Goal: Learn about a topic: Learn about a topic

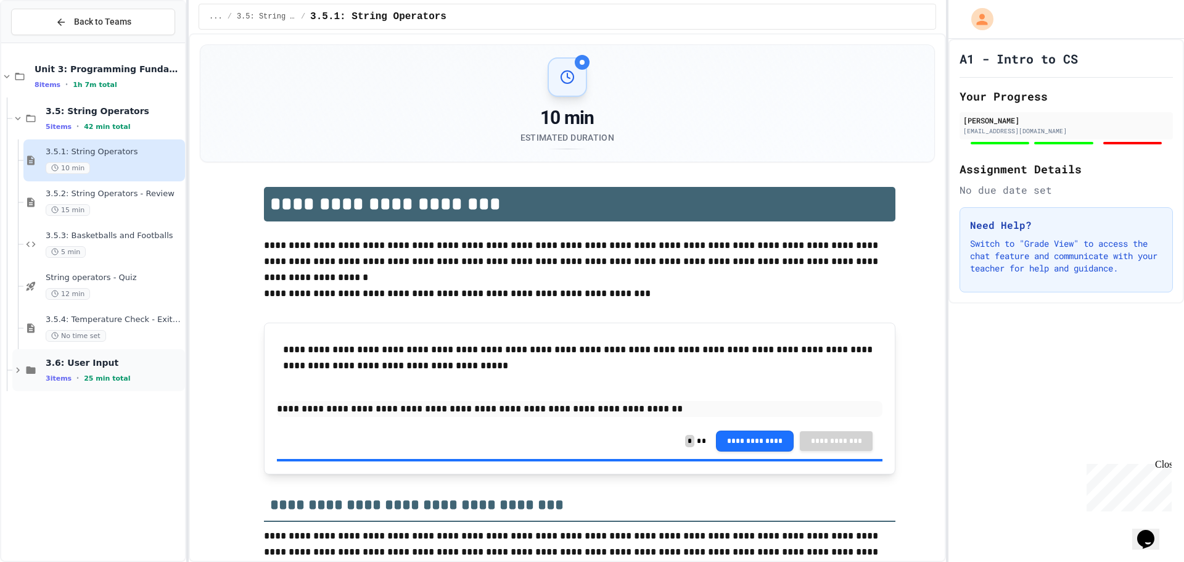
click at [62, 376] on span "3 items" at bounding box center [59, 378] width 26 height 8
click at [99, 382] on span "25 min total" at bounding box center [107, 378] width 46 height 8
click at [62, 15] on button "Back to Teams" at bounding box center [93, 22] width 164 height 27
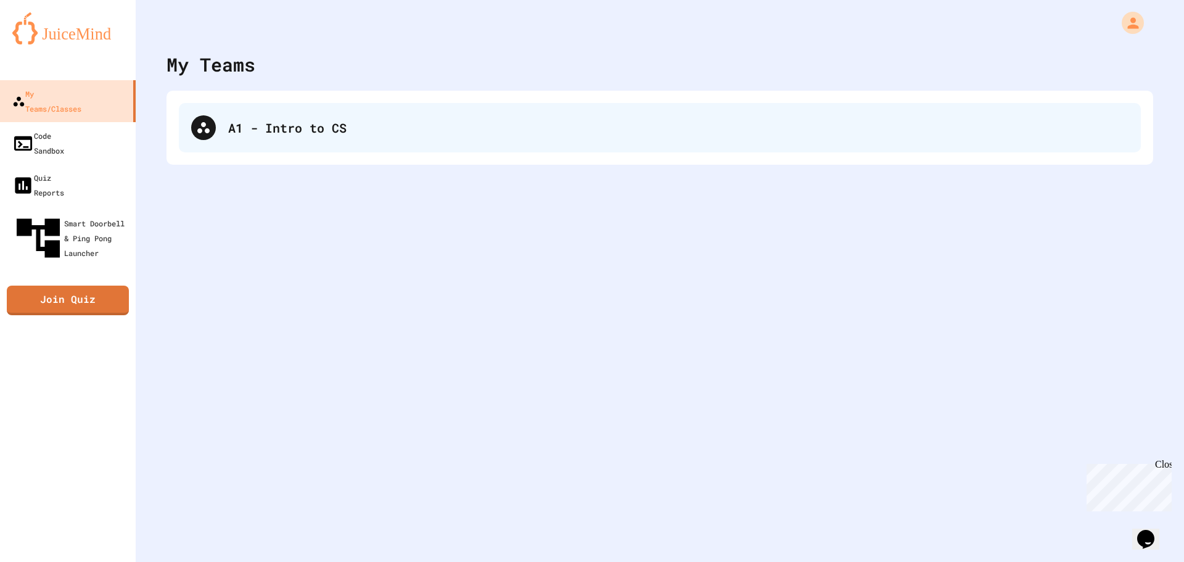
click at [233, 134] on div "A1 - Intro to CS" at bounding box center [678, 127] width 900 height 18
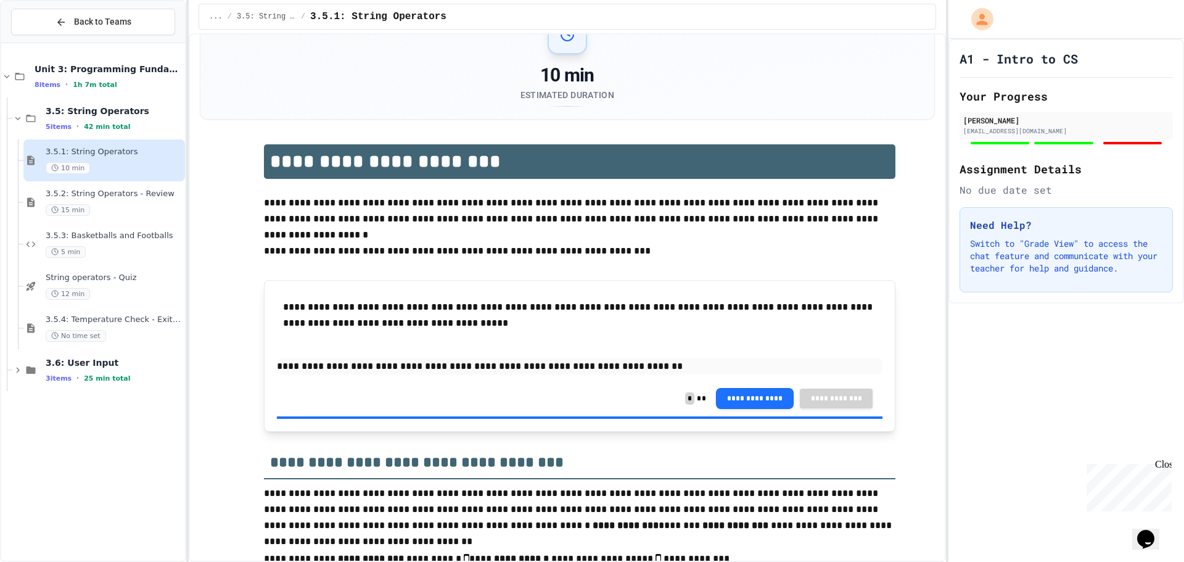
scroll to position [62, 0]
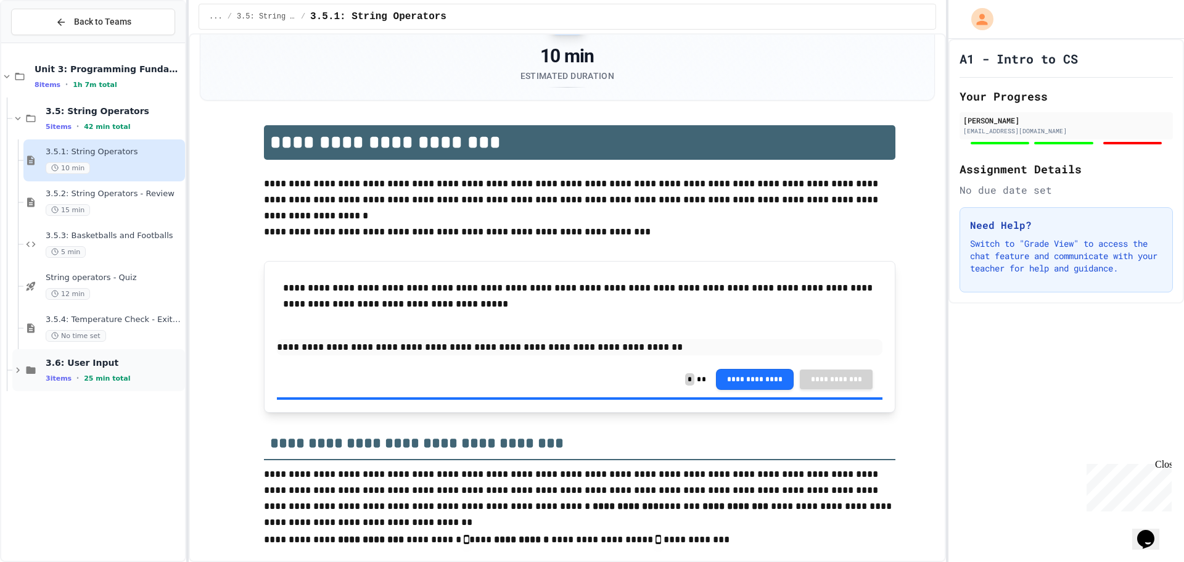
click at [59, 362] on span "3.6: User Input" at bounding box center [114, 362] width 137 height 11
click at [76, 416] on span "10 min" at bounding box center [68, 420] width 44 height 12
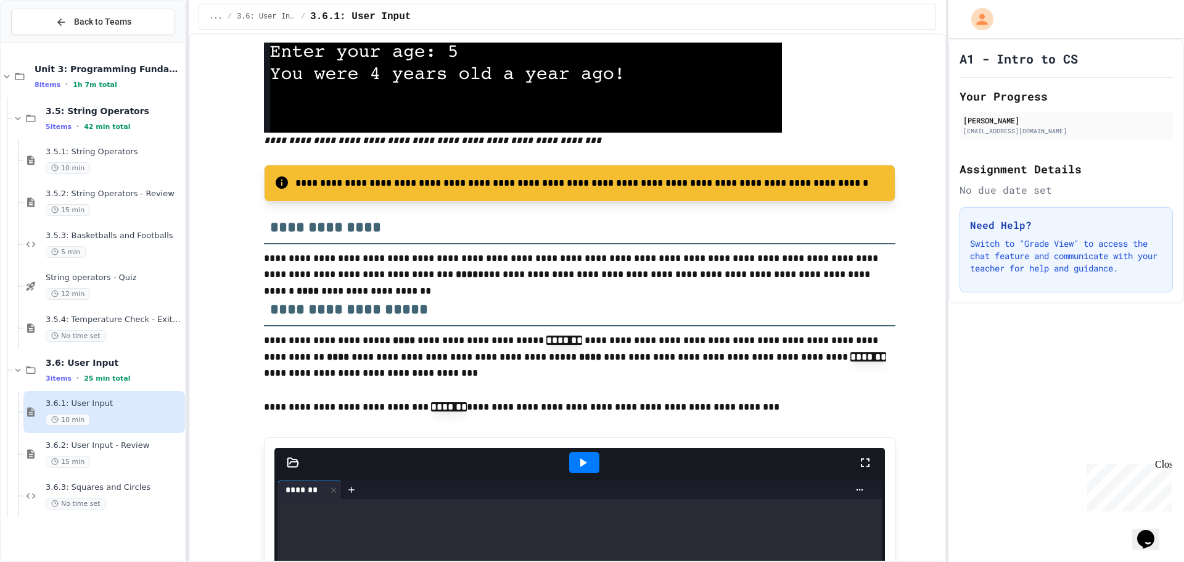
scroll to position [185, 0]
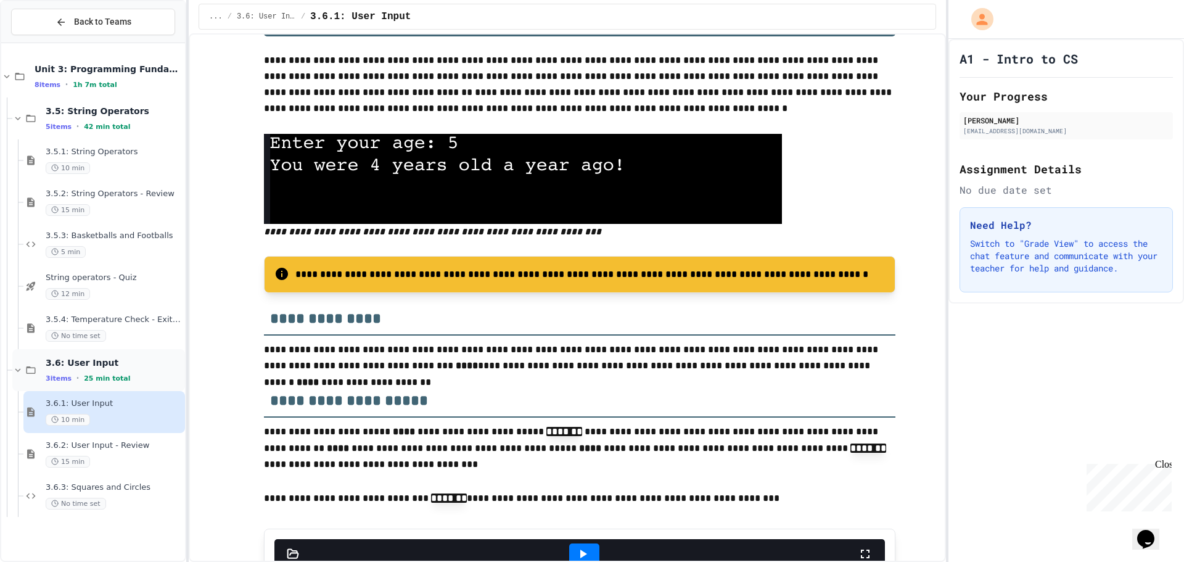
drag, startPoint x: 1132, startPoint y: -75, endPoint x: 112, endPoint y: 366, distance: 1111.0
click at [112, 366] on span "3.6: User Input" at bounding box center [114, 362] width 137 height 11
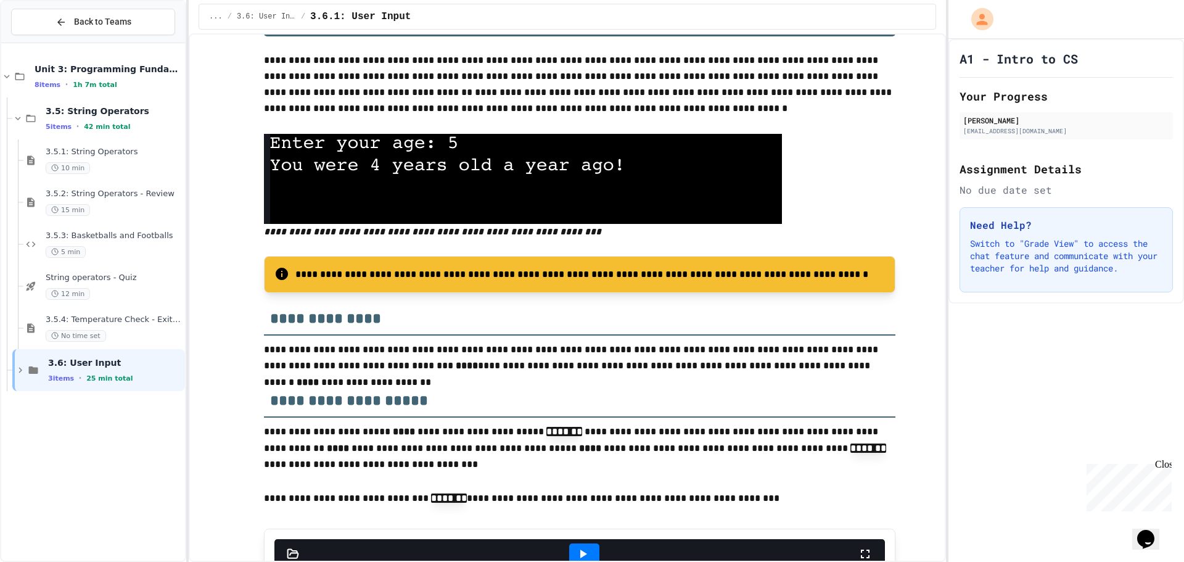
click at [112, 366] on span "3.6: User Input" at bounding box center [115, 362] width 134 height 11
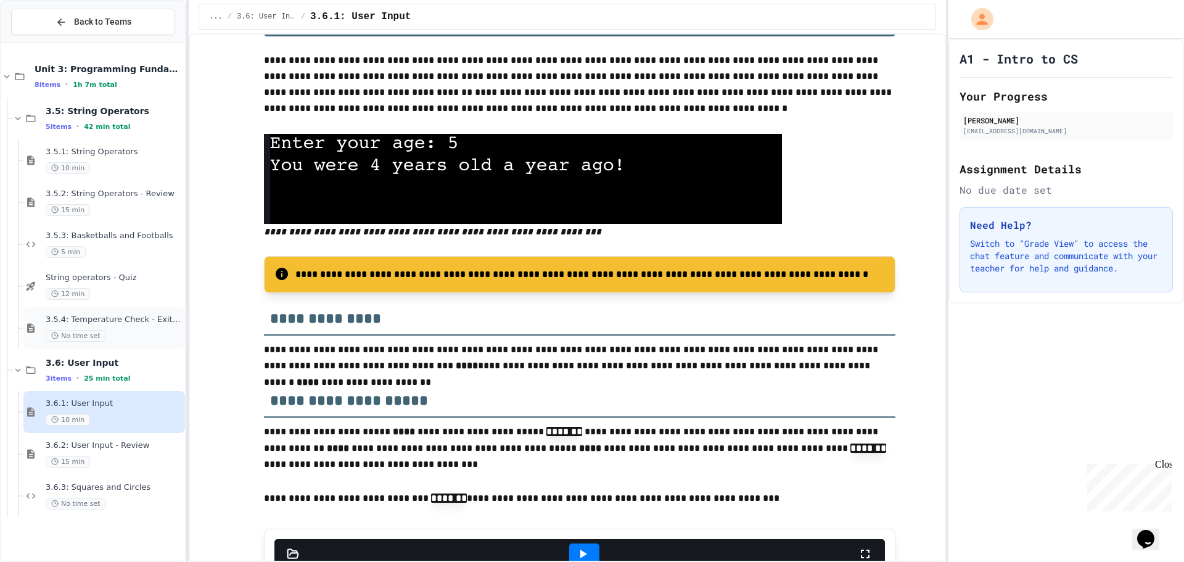
click at [92, 318] on span "3.5.4: Temperature Check - Exit Ticket" at bounding box center [114, 319] width 137 height 10
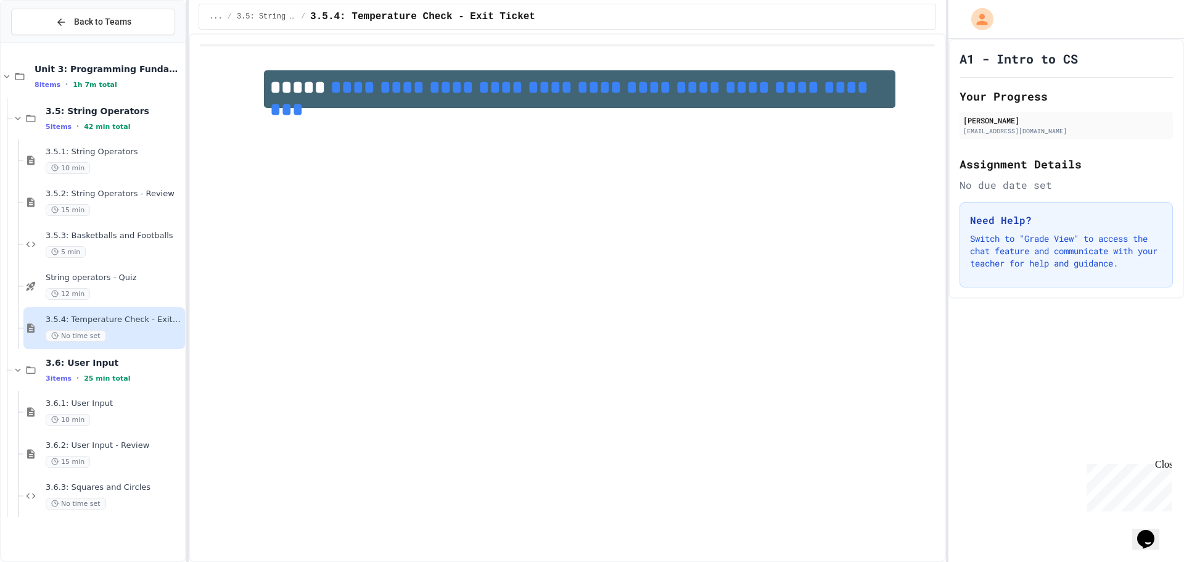
click at [395, 86] on link "**********" at bounding box center [571, 98] width 603 height 40
click at [59, 477] on div "3.6.3: Squares and Circles No time set" at bounding box center [104, 496] width 162 height 42
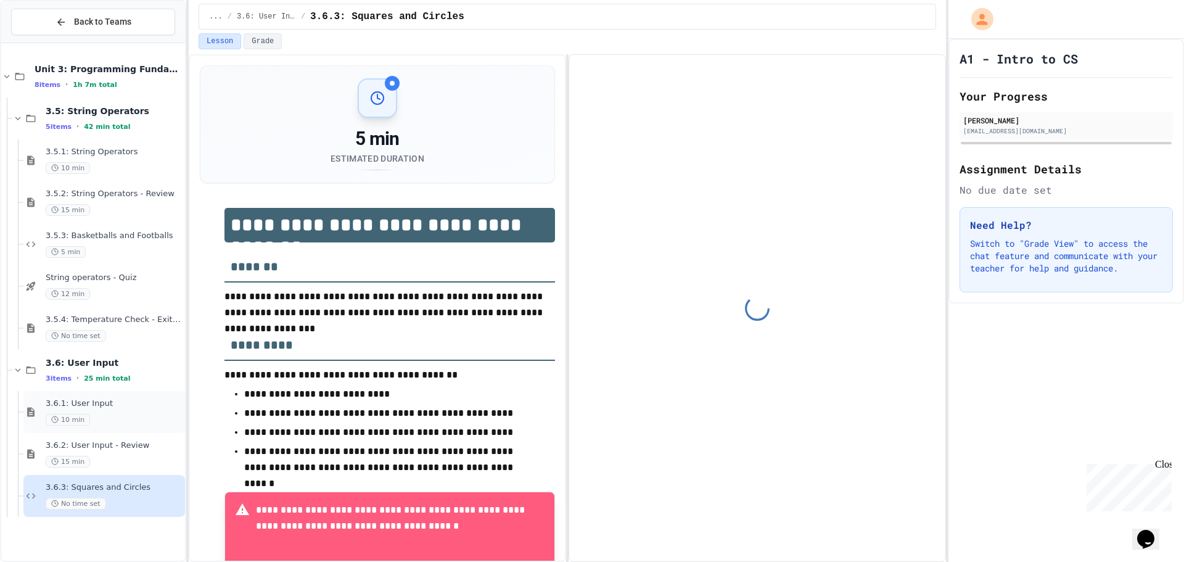
click at [74, 409] on div "3.6.1: User Input 10 min" at bounding box center [114, 411] width 137 height 27
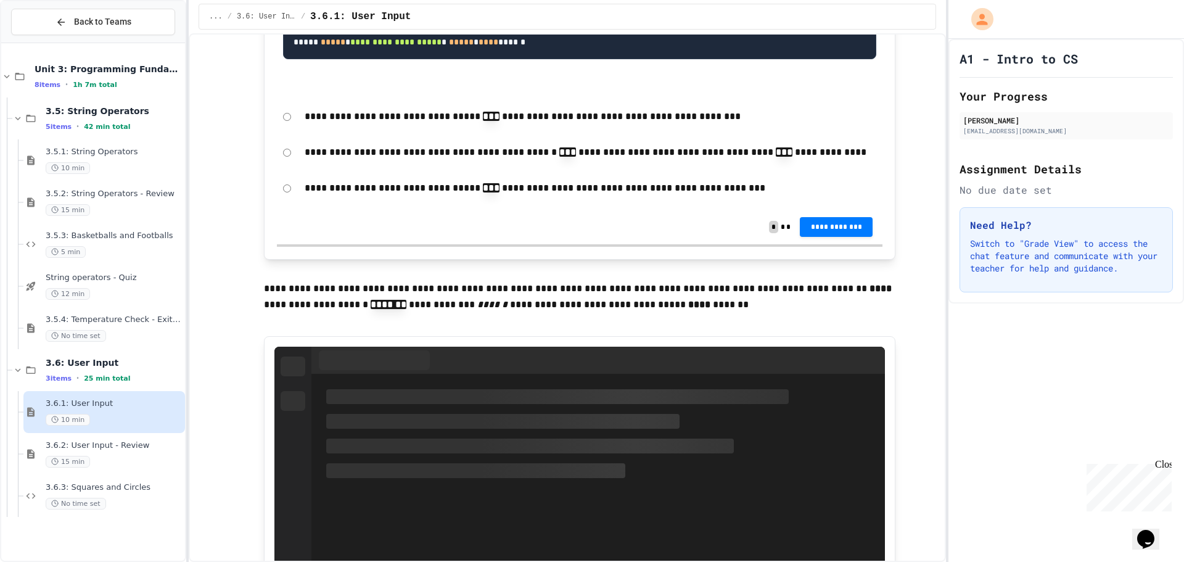
scroll to position [2405, 0]
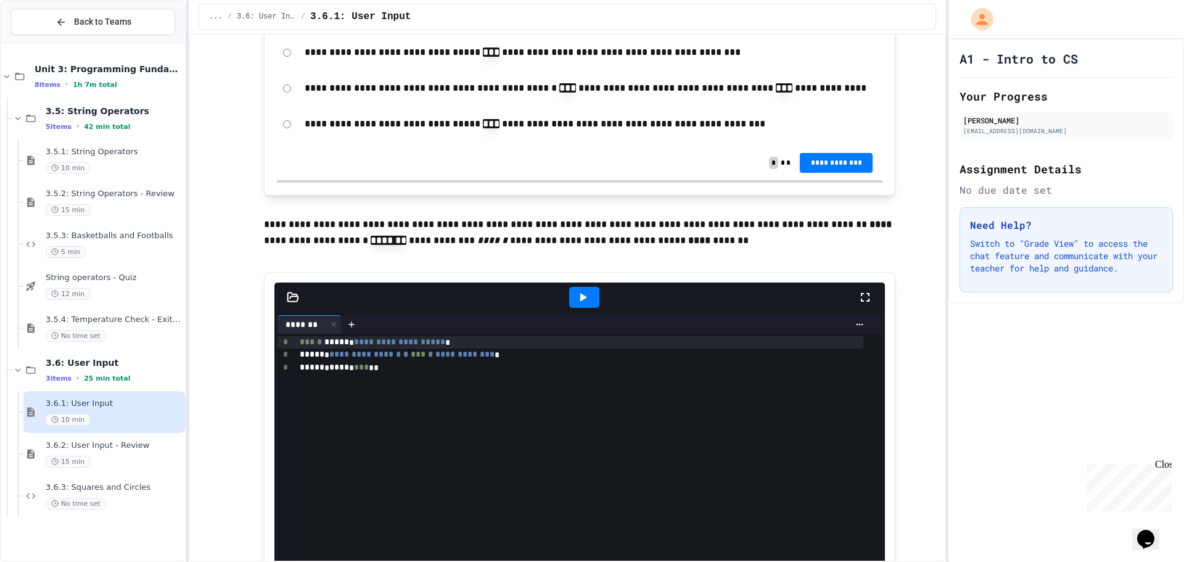
click at [560, 3] on div "... / 3.6: User Input / 3.6.1: User Input" at bounding box center [567, 16] width 757 height 33
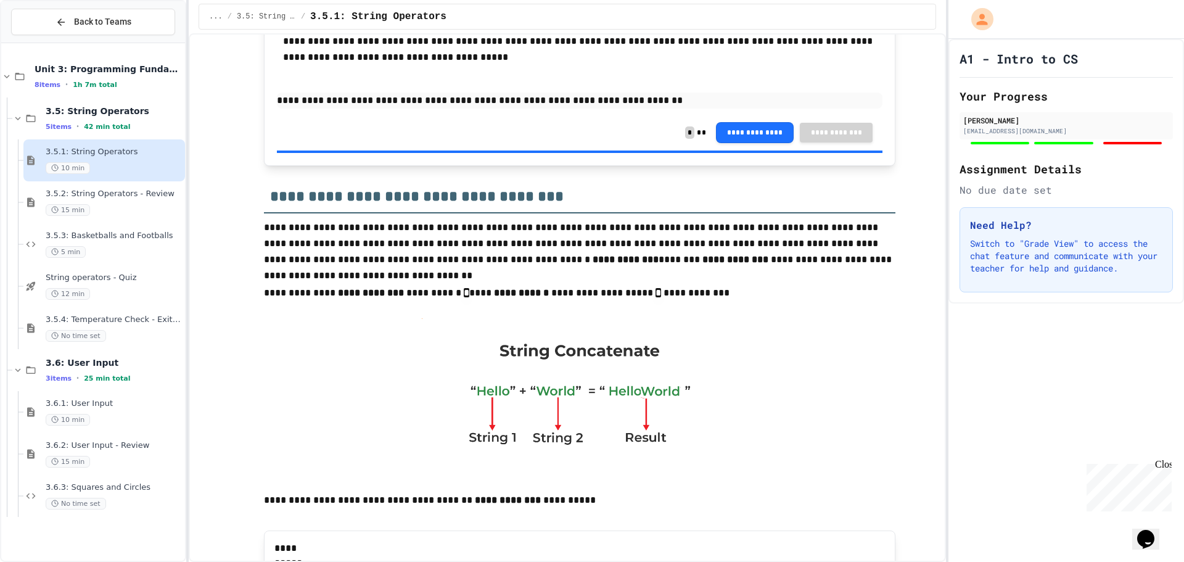
scroll to position [493, 0]
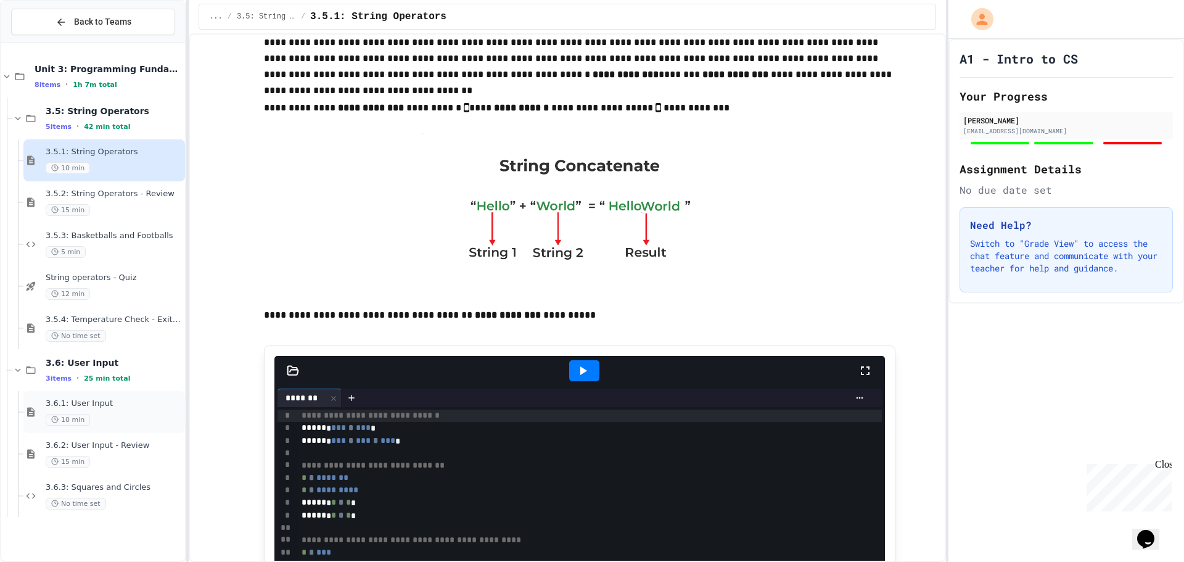
click at [83, 404] on span "3.6.1: User Input" at bounding box center [114, 403] width 137 height 10
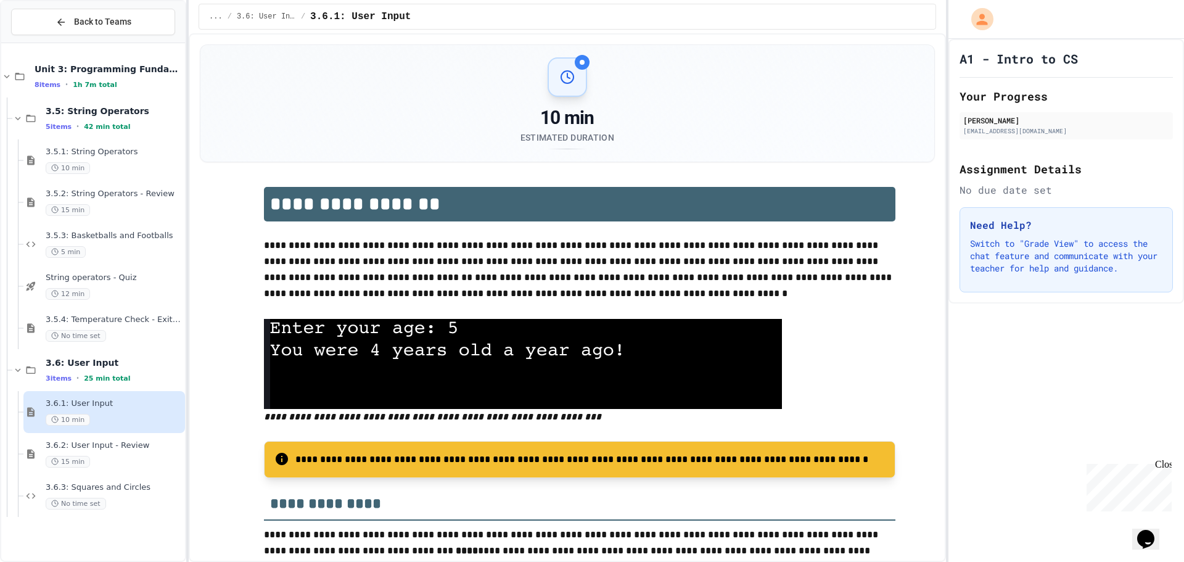
scroll to position [62, 0]
